Goal: Book appointment/travel/reservation

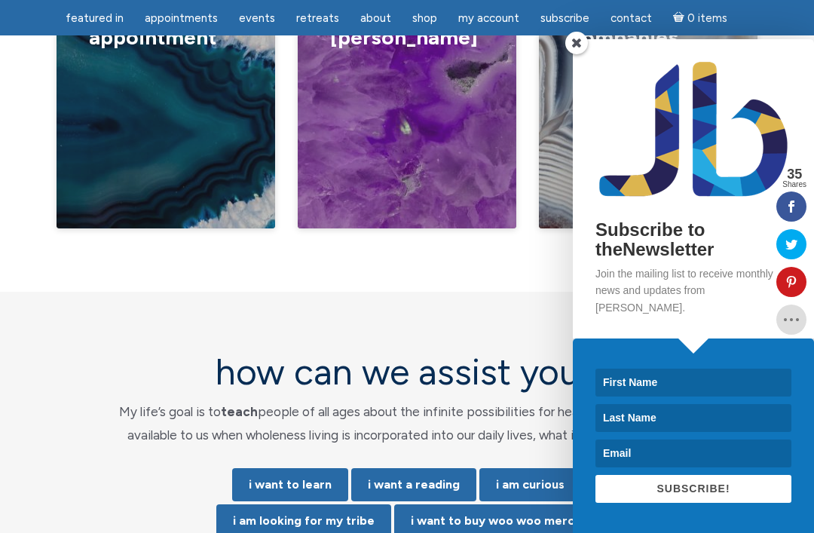
scroll to position [2876, 0]
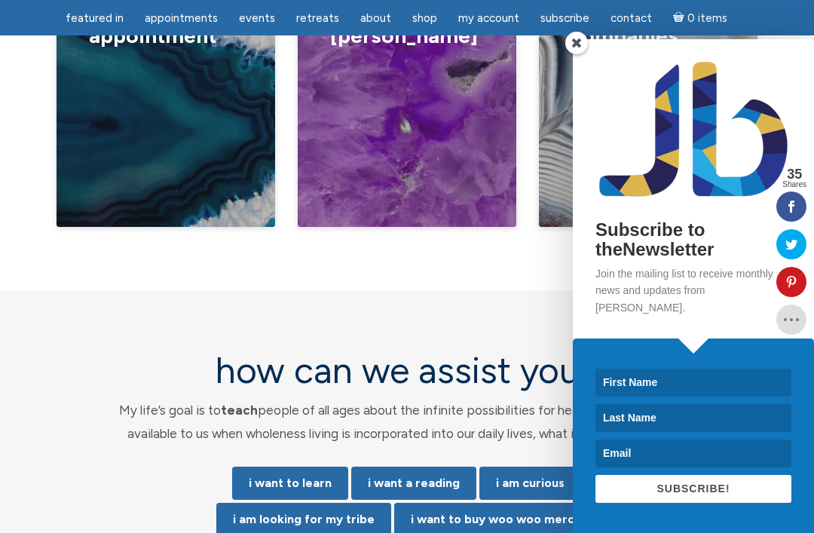
click at [590, 115] on img at bounding box center [693, 130] width 213 height 158
click at [581, 54] on span at bounding box center [576, 43] width 23 height 23
click at [581, 104] on figcaption "jbm inspired Companies The Center for Love and Light The Lighter Side Network T…" at bounding box center [648, 91] width 219 height 271
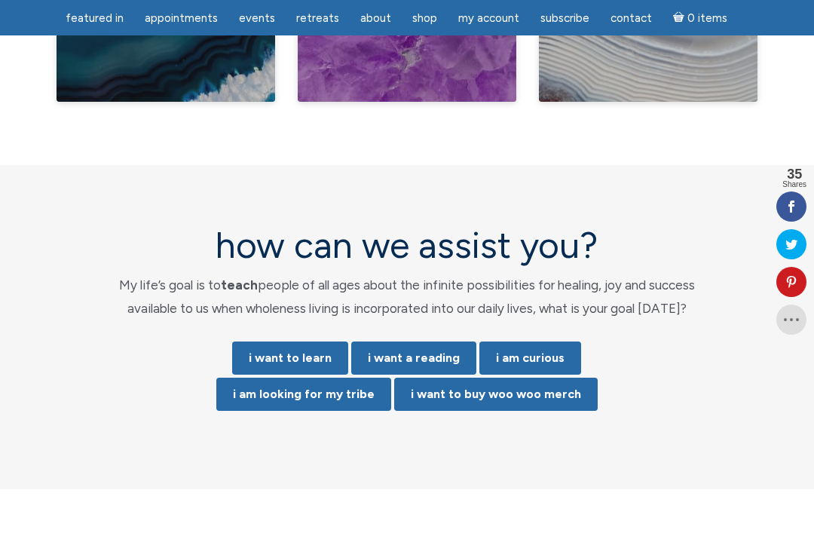
scroll to position [2999, 0]
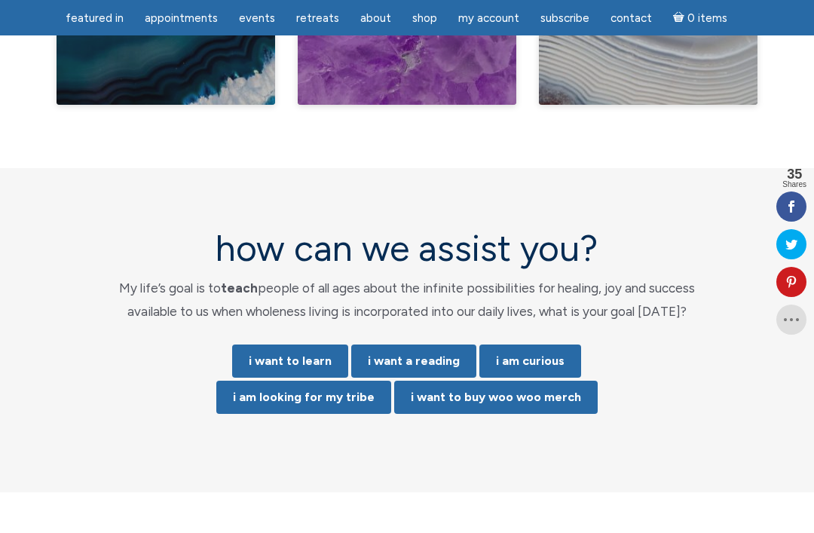
click at [434, 345] on link "i want a reading" at bounding box center [413, 361] width 125 height 33
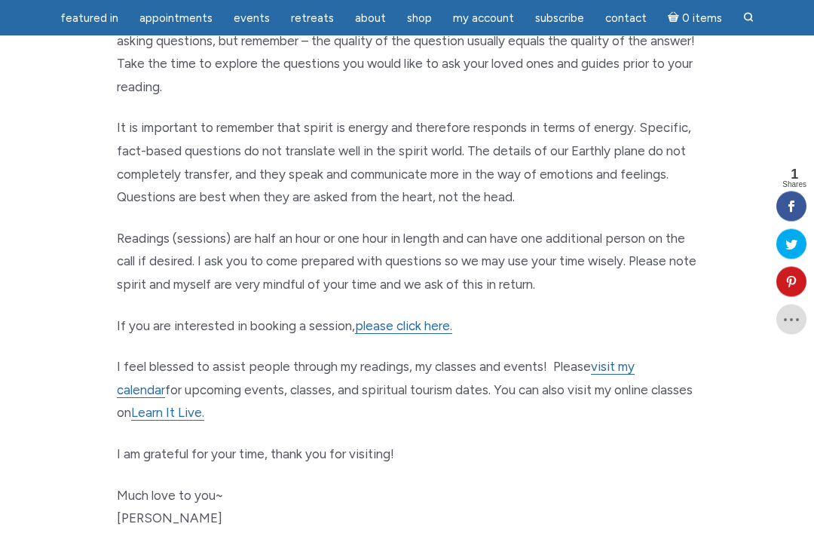
scroll to position [770, 0]
click at [434, 318] on link "please click here." at bounding box center [403, 326] width 97 height 16
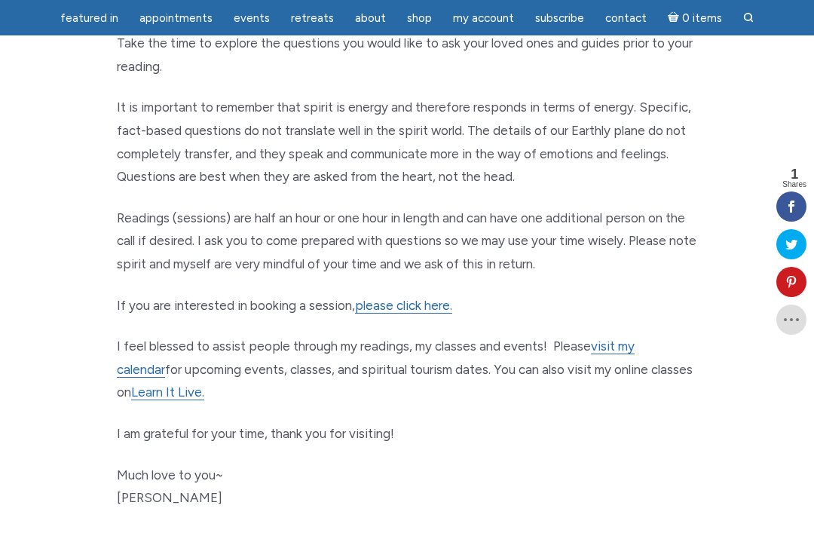
scroll to position [789, 0]
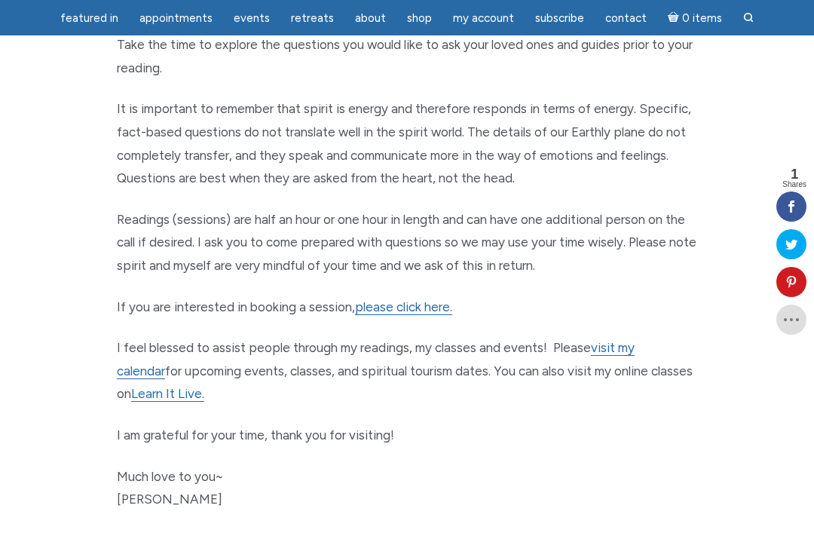
click at [635, 340] on link "visit my calendar" at bounding box center [376, 359] width 518 height 39
